Goal: Task Accomplishment & Management: Use online tool/utility

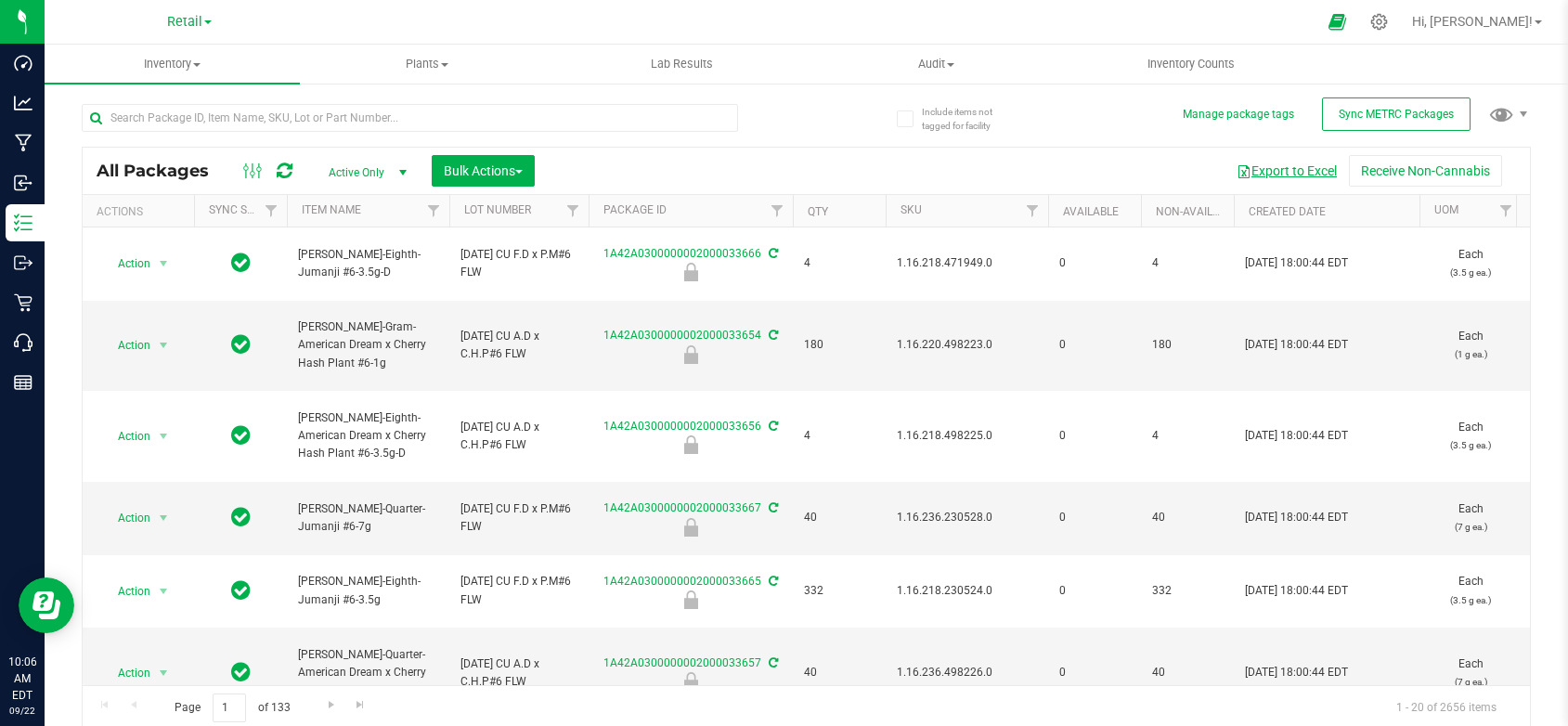
click at [1291, 171] on button "Export to Excel" at bounding box center [1286, 171] width 124 height 31
click at [191, 16] on span "Retail" at bounding box center [185, 21] width 35 height 17
click at [138, 64] on link "Cultivation" at bounding box center [188, 65] width 271 height 25
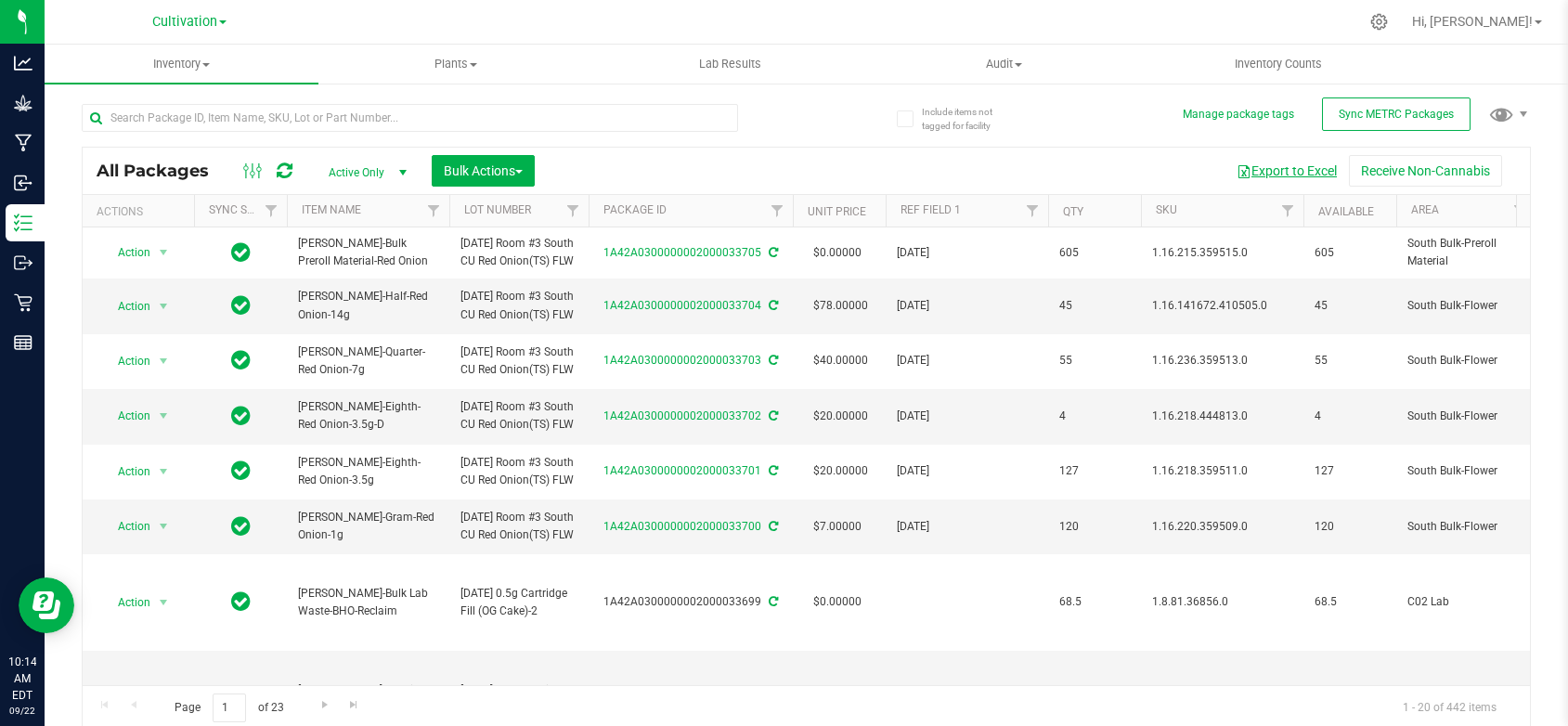
click at [1276, 167] on button "Export to Excel" at bounding box center [1286, 171] width 124 height 31
click at [186, 24] on span "Cultivation" at bounding box center [185, 21] width 65 height 17
click at [85, 108] on link "Retail" at bounding box center [188, 115] width 271 height 25
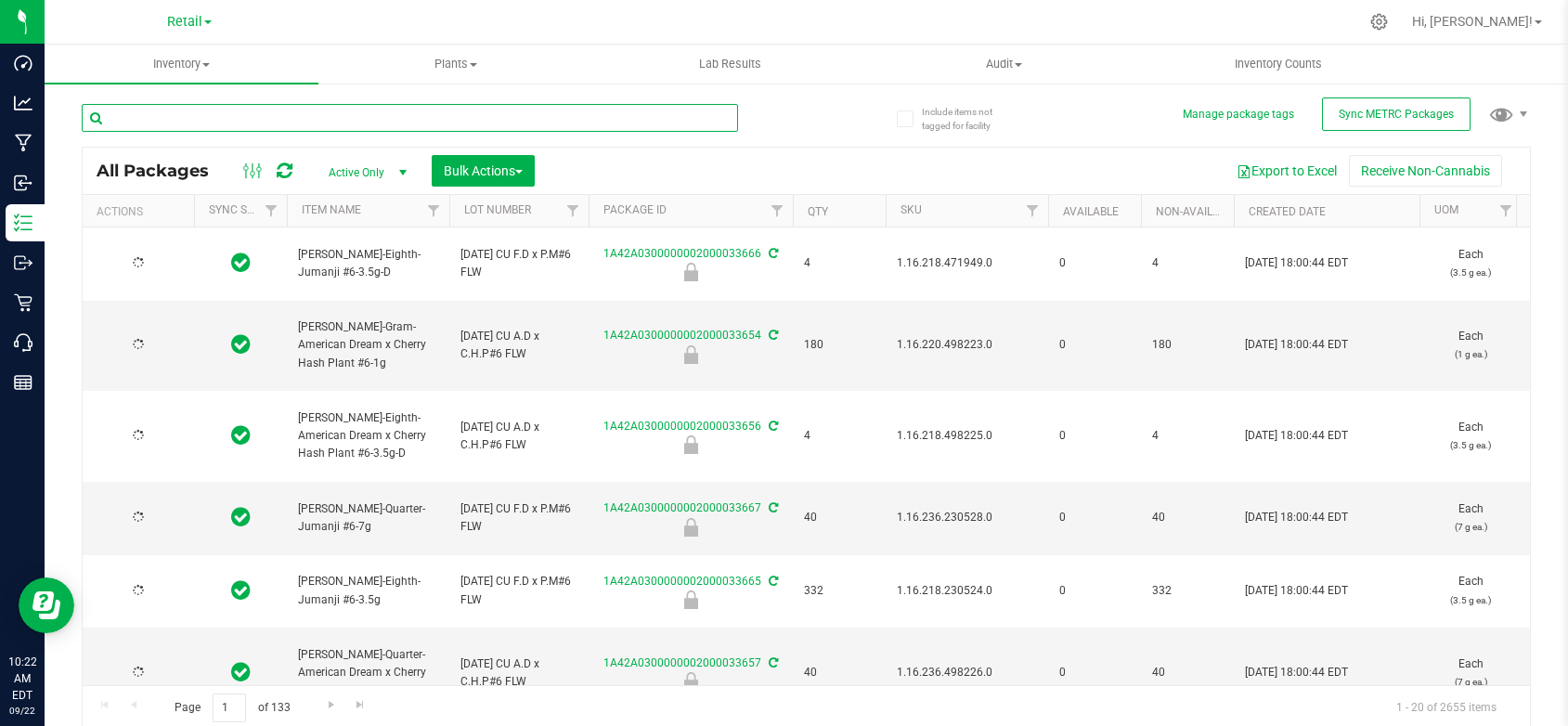
click at [272, 109] on input "text" at bounding box center [409, 118] width 656 height 28
type input "honey stick"
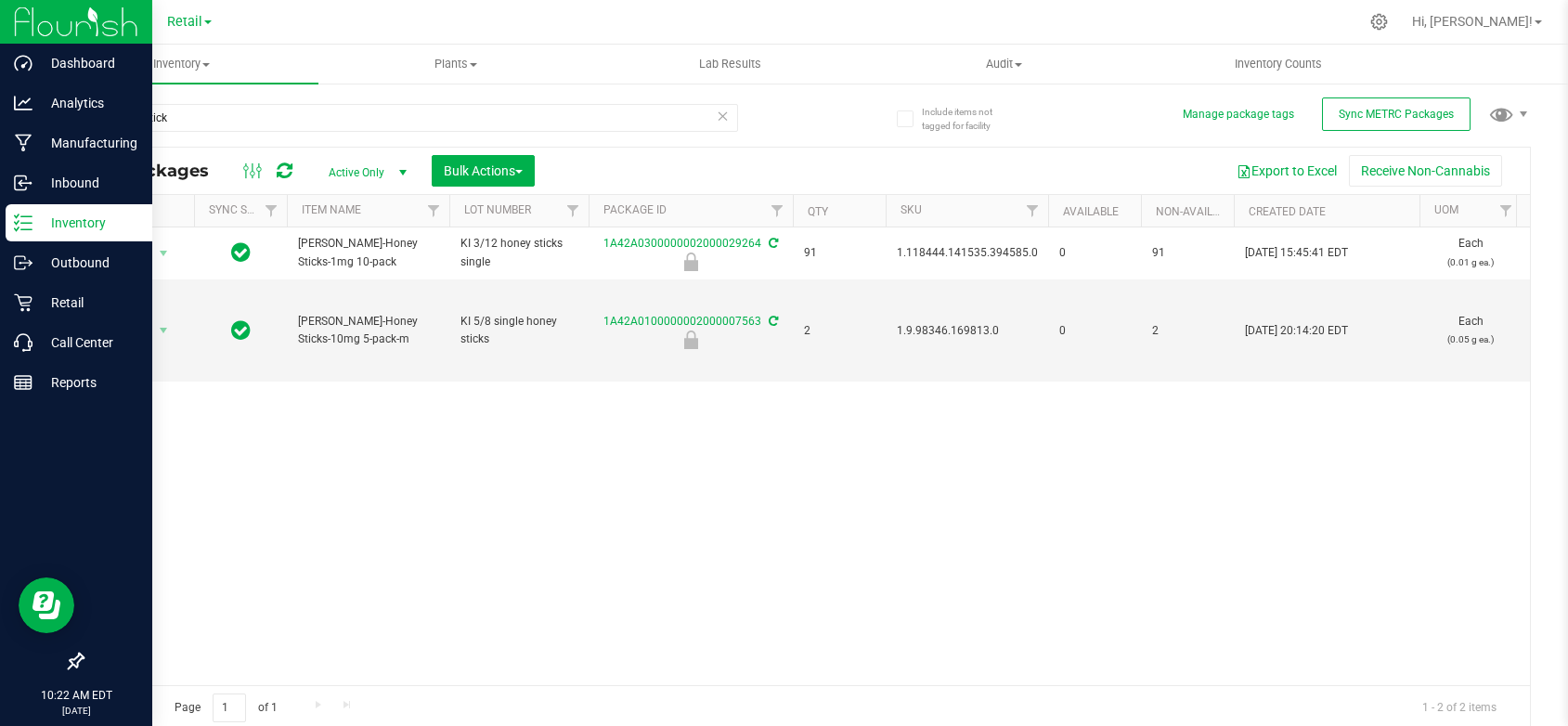
click at [73, 666] on icon at bounding box center [76, 661] width 18 height 18
click at [67, 663] on input "checkbox" at bounding box center [67, 663] width 0 height 0
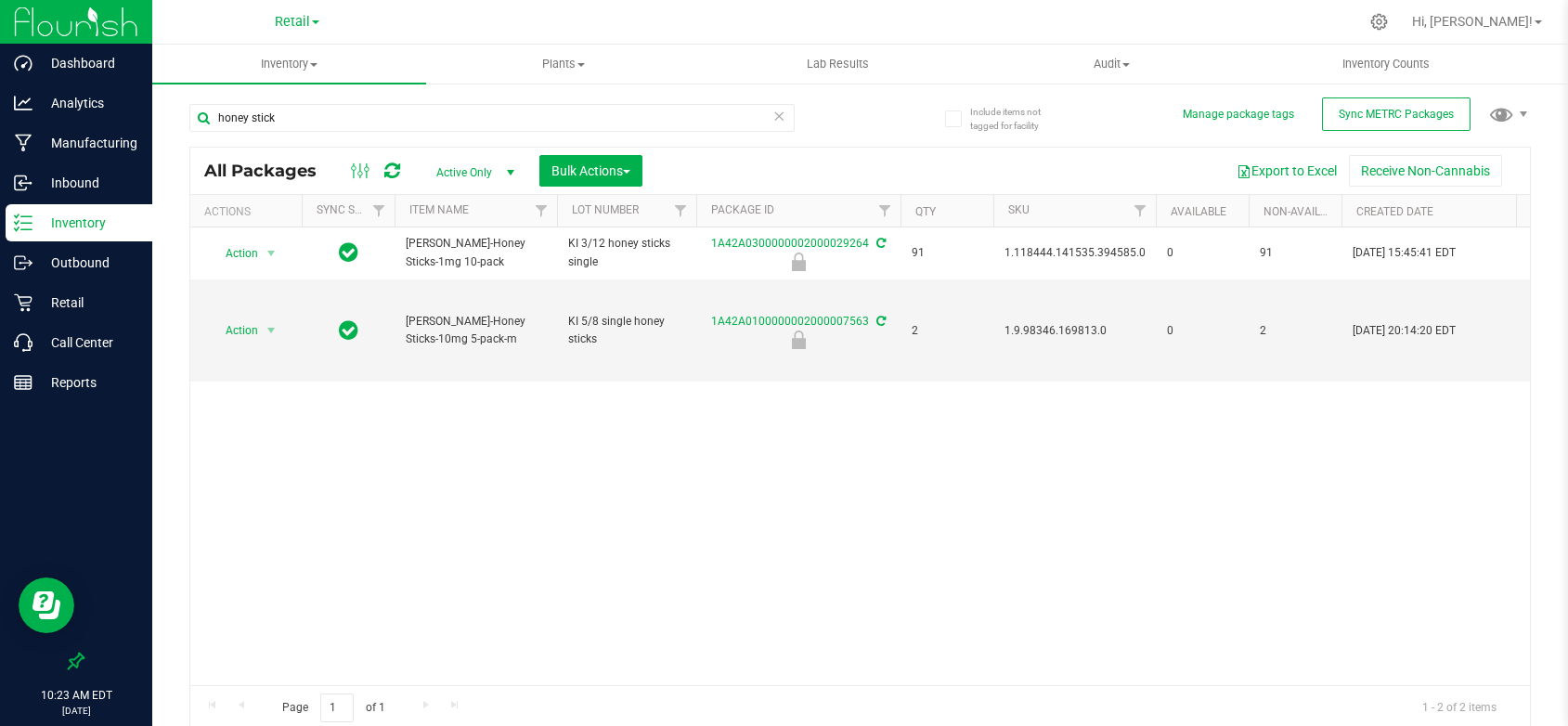
click at [76, 228] on p "Inventory" at bounding box center [87, 223] width 112 height 22
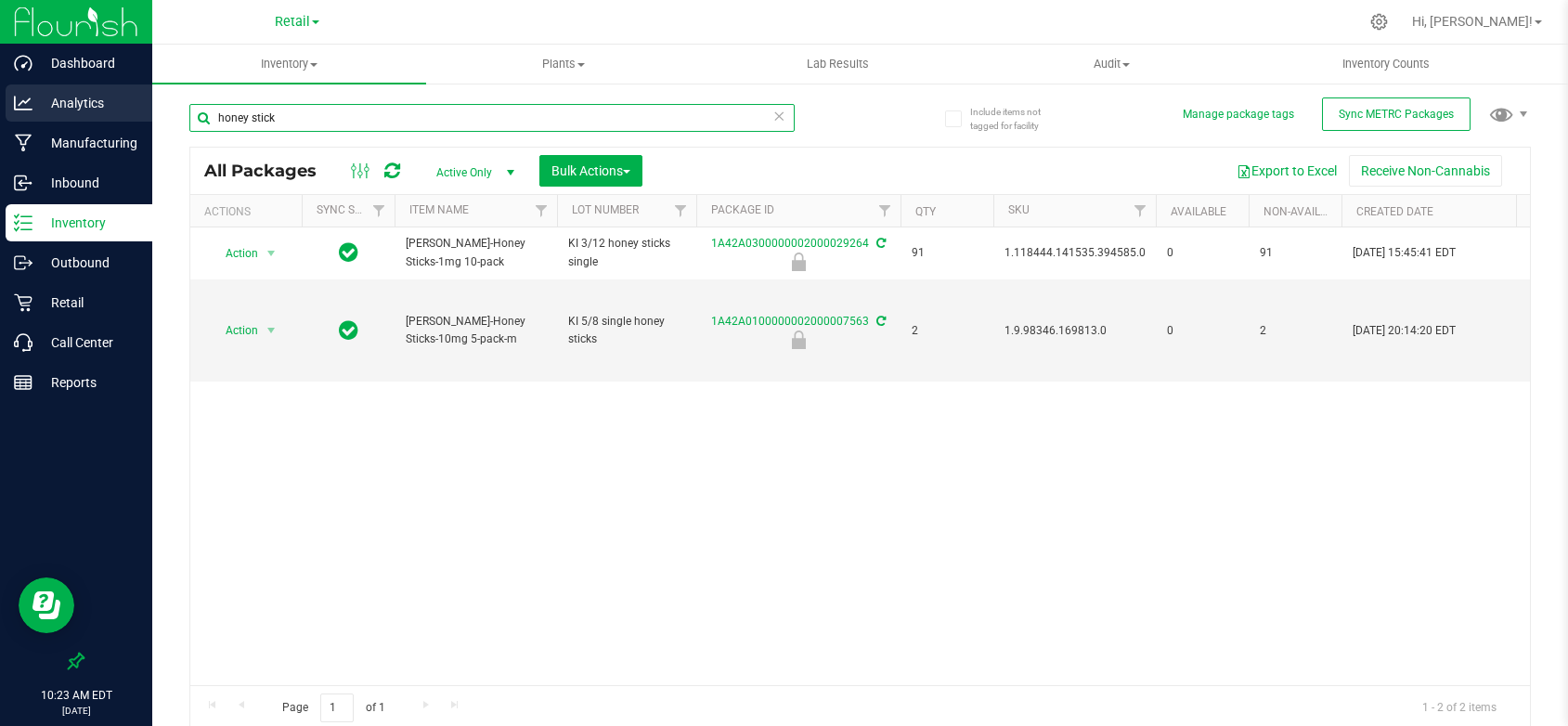
drag, startPoint x: 341, startPoint y: 112, endPoint x: 147, endPoint y: 115, distance: 194.0
click at [168, 115] on div "Include items not tagged for facility Manage package tags Sync METRC Packages h…" at bounding box center [860, 364] width 1415 height 567
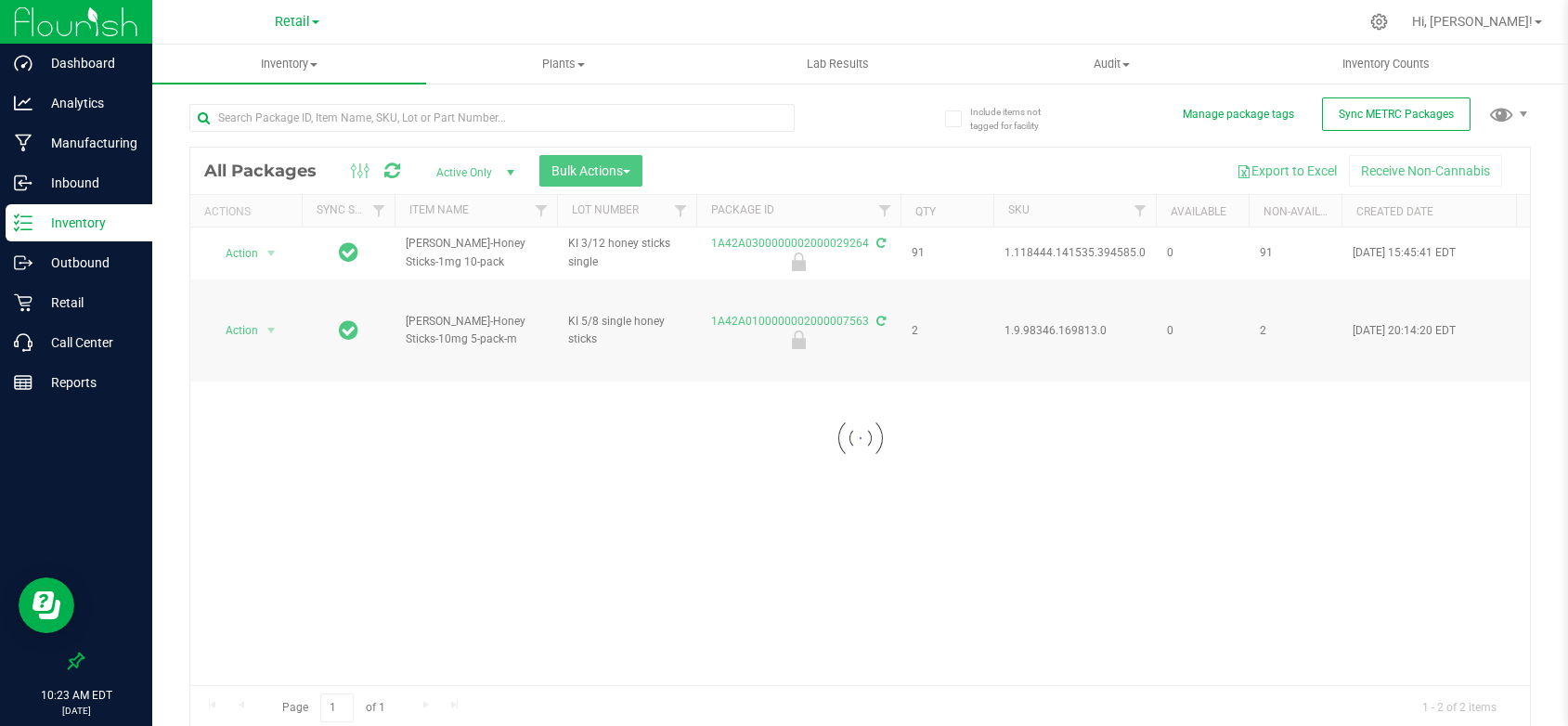
click at [1286, 173] on div at bounding box center [860, 438] width 1340 height 582
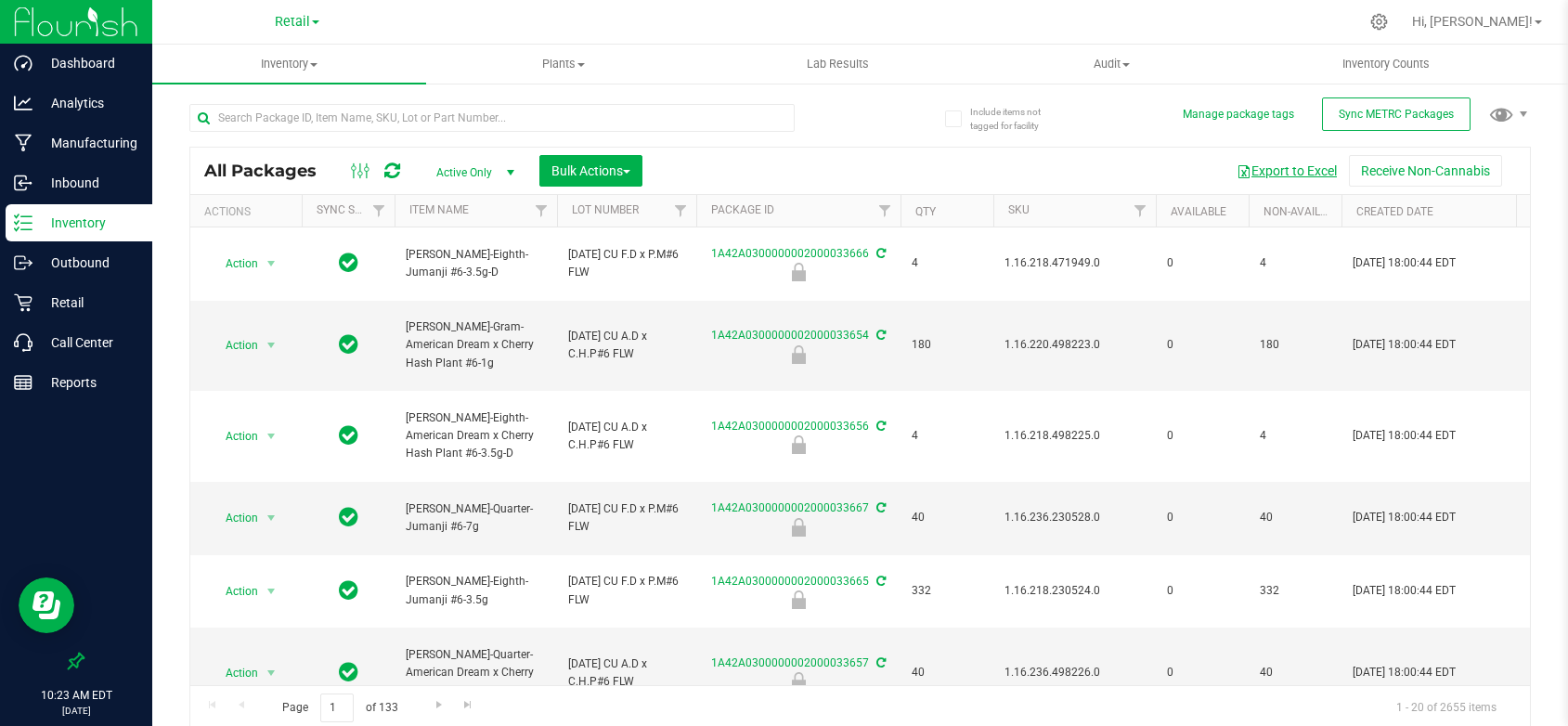
click at [1285, 165] on button "Export to Excel" at bounding box center [1286, 171] width 124 height 31
click at [73, 94] on p "Analytics" at bounding box center [87, 103] width 112 height 22
